Goal: Ask a question

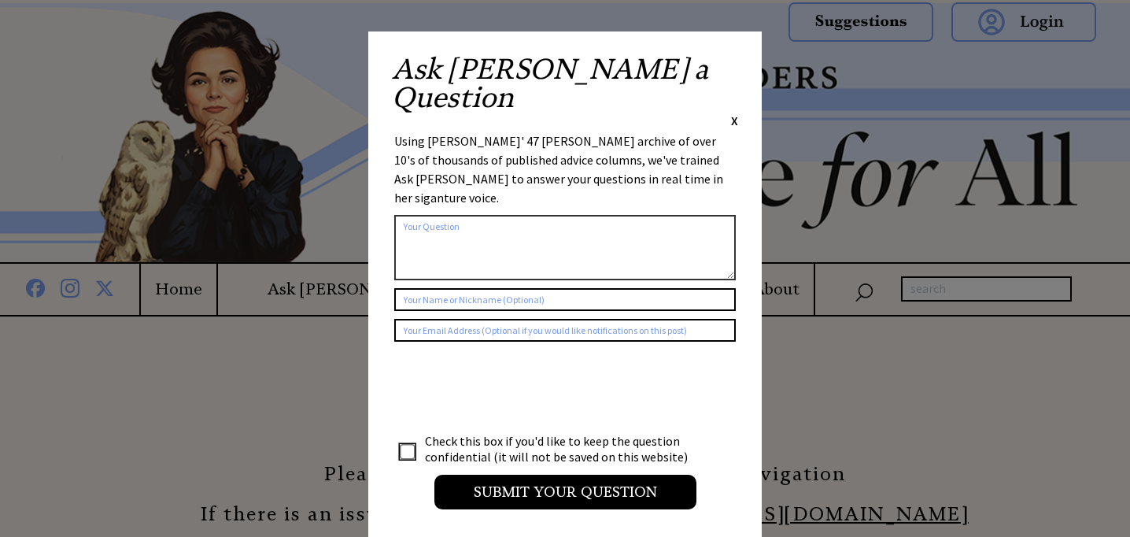
click at [734, 113] on span "X" at bounding box center [734, 121] width 7 height 16
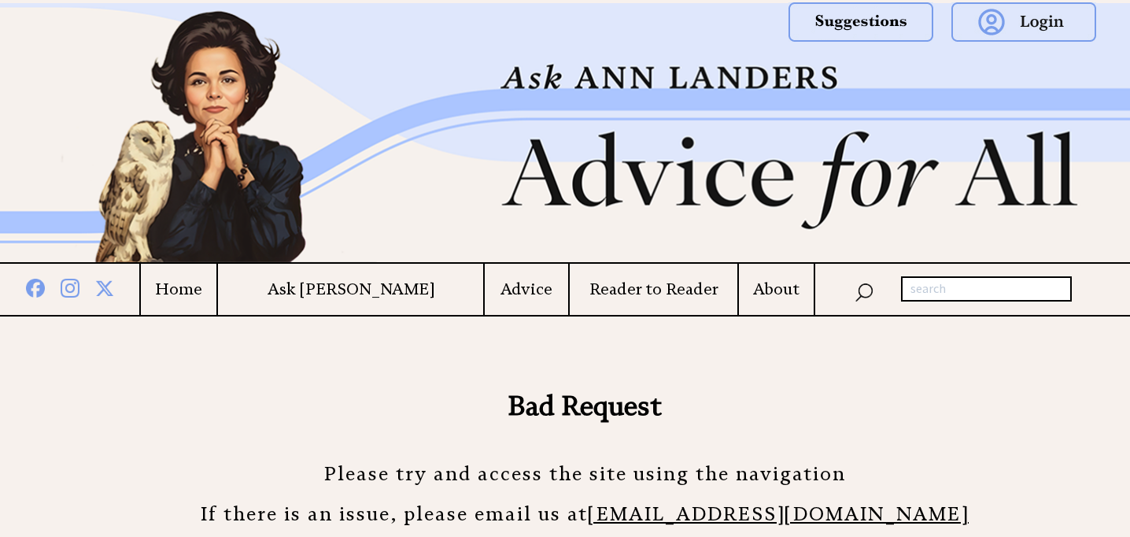
click at [351, 292] on h4 "Ask [PERSON_NAME]" at bounding box center [350, 289] width 265 height 20
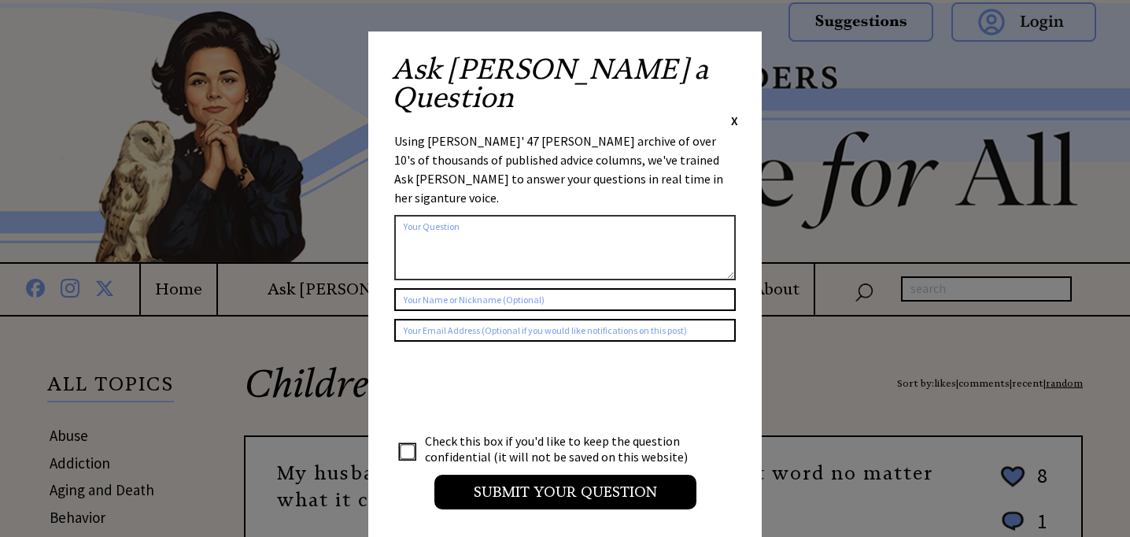
click at [733, 113] on span "X" at bounding box center [734, 121] width 7 height 16
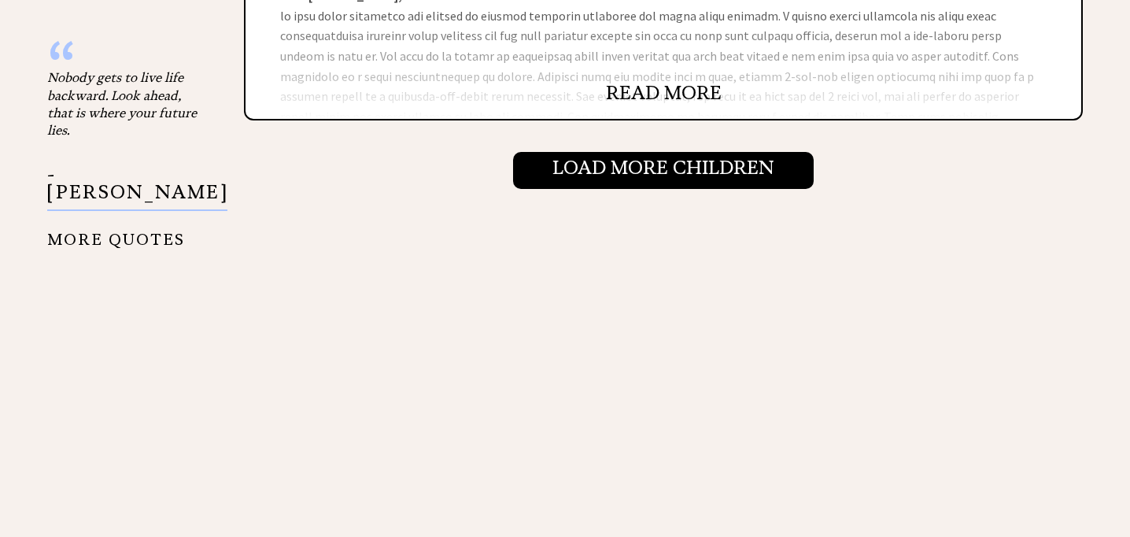
scroll to position [1923, 0]
